Goal: Book appointment/travel/reservation

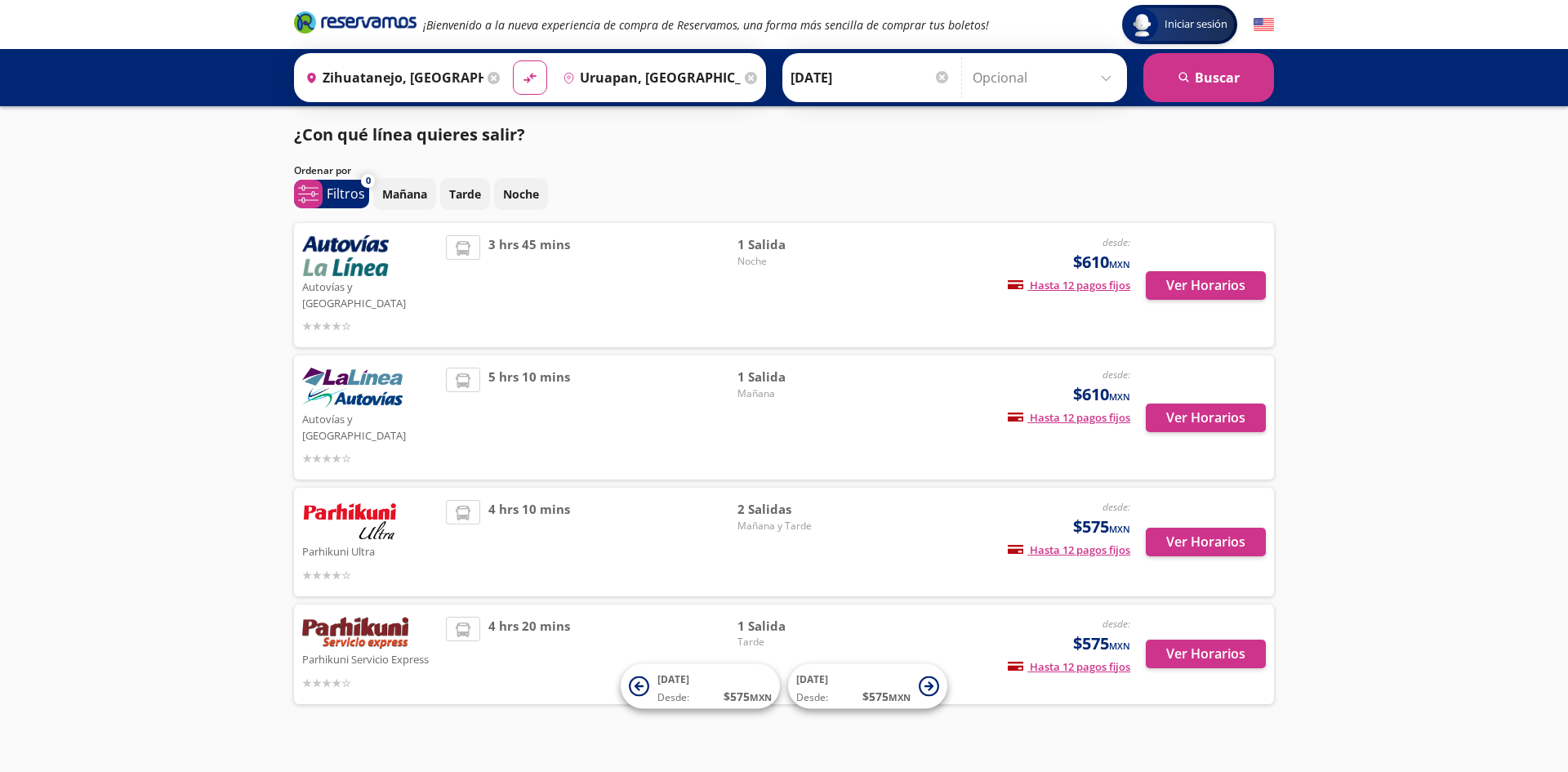
click at [974, 157] on div "¿Con qué línea quieres salir? Ordenar por 0 system-uicons:filtering Filtros che…" at bounding box center [784, 417] width 997 height 590
click at [1215, 282] on button "Ver Horarios" at bounding box center [1206, 285] width 120 height 29
click at [1219, 404] on button "Ver Horarios" at bounding box center [1206, 418] width 120 height 29
click at [1230, 528] on button "Ver Horarios" at bounding box center [1206, 543] width 120 height 29
click at [1205, 528] on button "Ver Horarios" at bounding box center [1206, 543] width 120 height 29
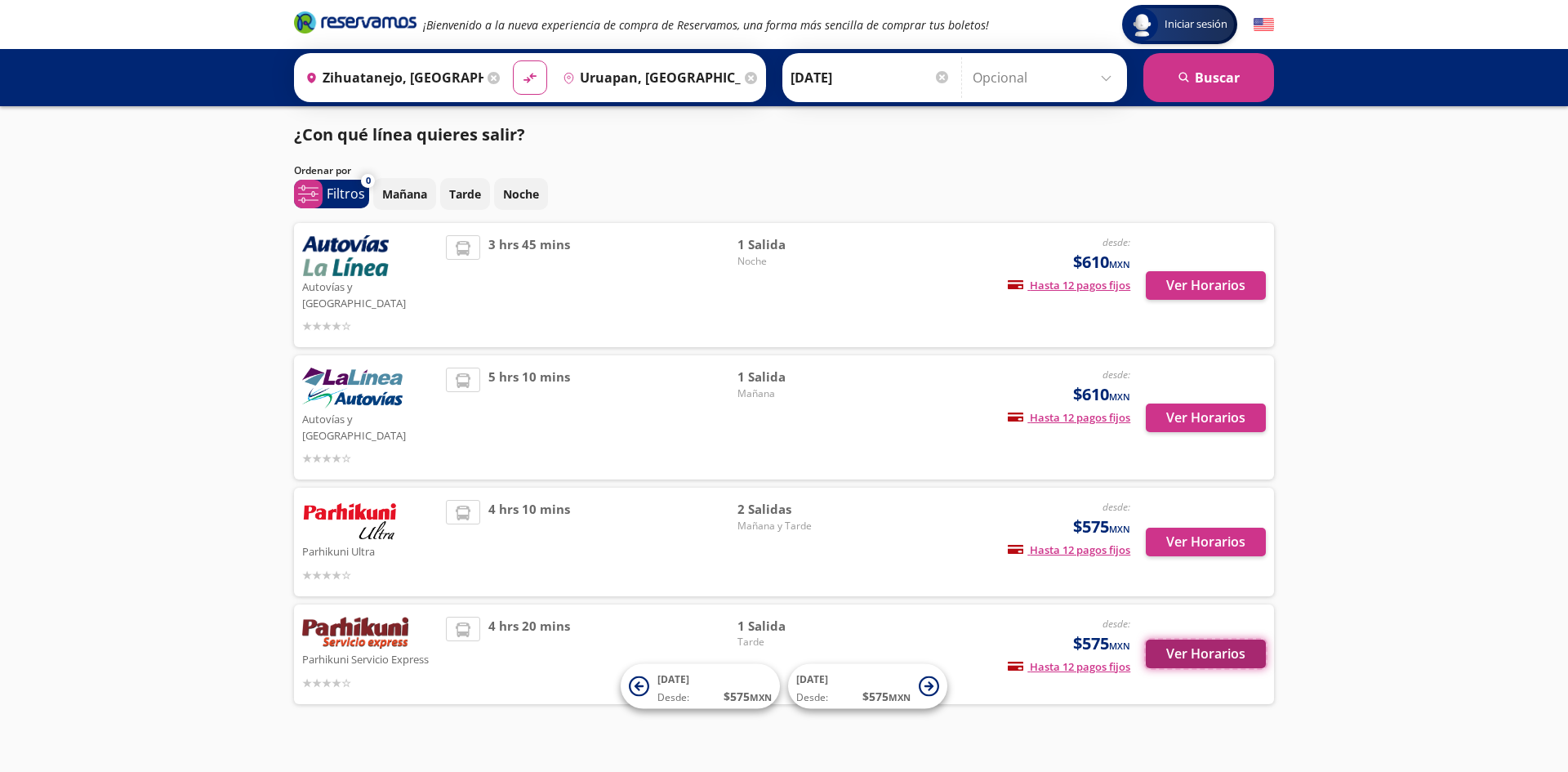
click at [1208, 640] on button "Ver Horarios" at bounding box center [1206, 654] width 120 height 29
click at [1188, 528] on button "Ver Horarios" at bounding box center [1206, 543] width 120 height 29
click at [542, 190] on button "Noche" at bounding box center [521, 194] width 54 height 32
